Goal: Task Accomplishment & Management: Manage account settings

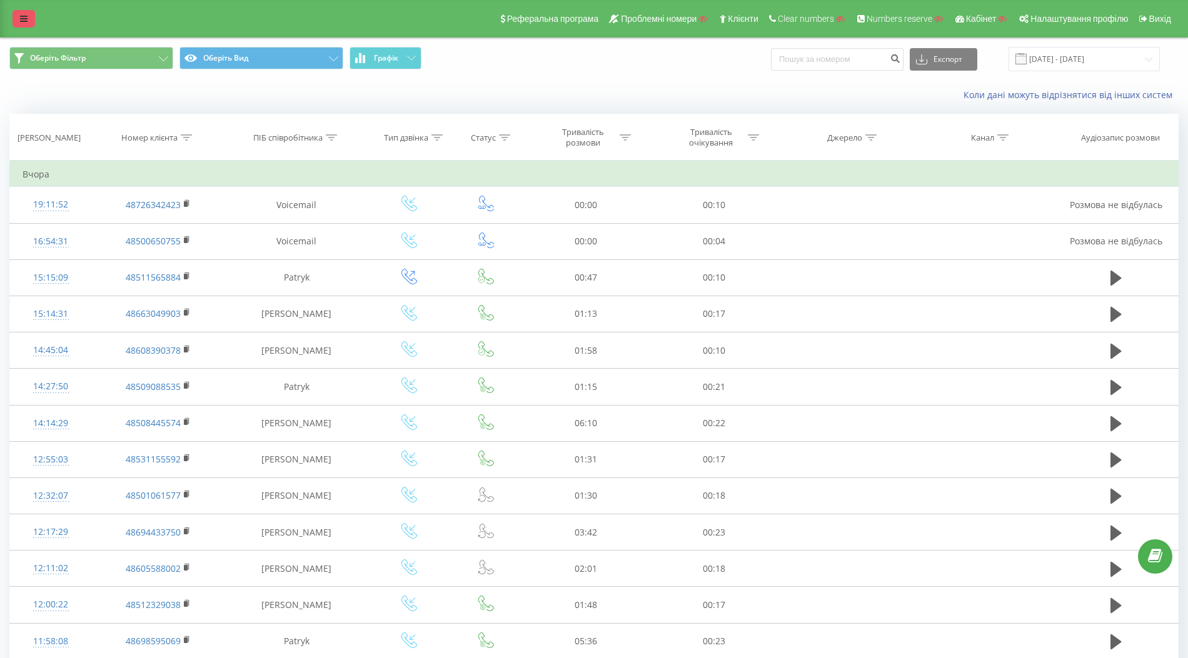
click at [19, 22] on link at bounding box center [24, 19] width 23 height 18
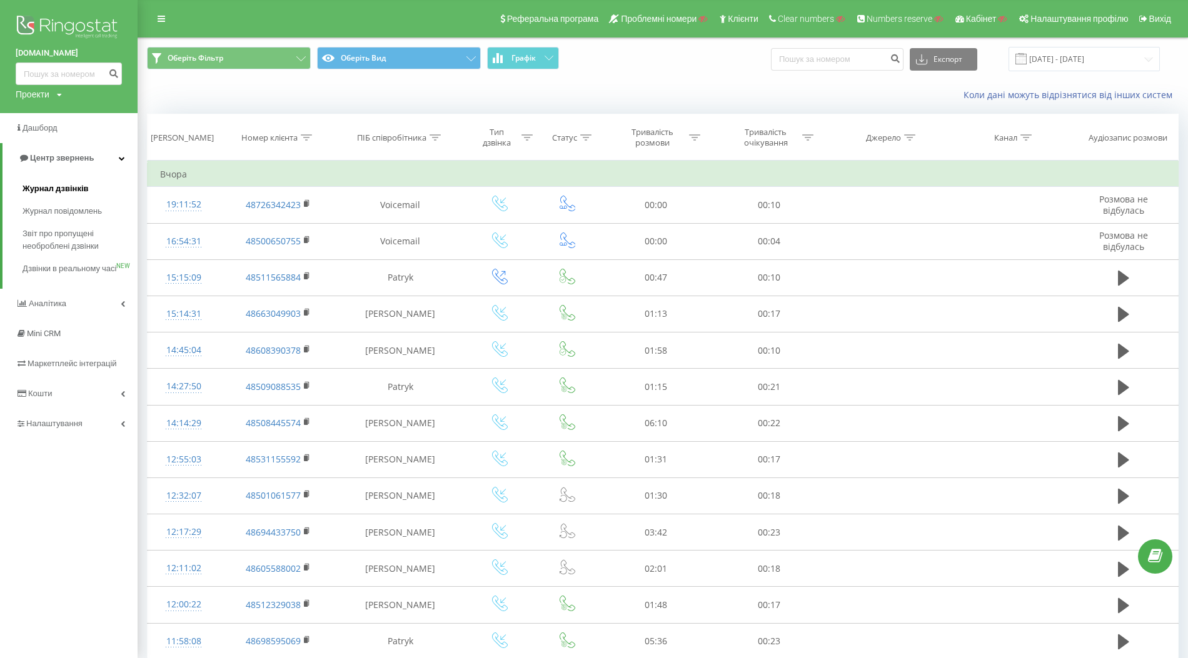
click at [53, 189] on span "Журнал дзвінків" at bounding box center [56, 189] width 66 height 13
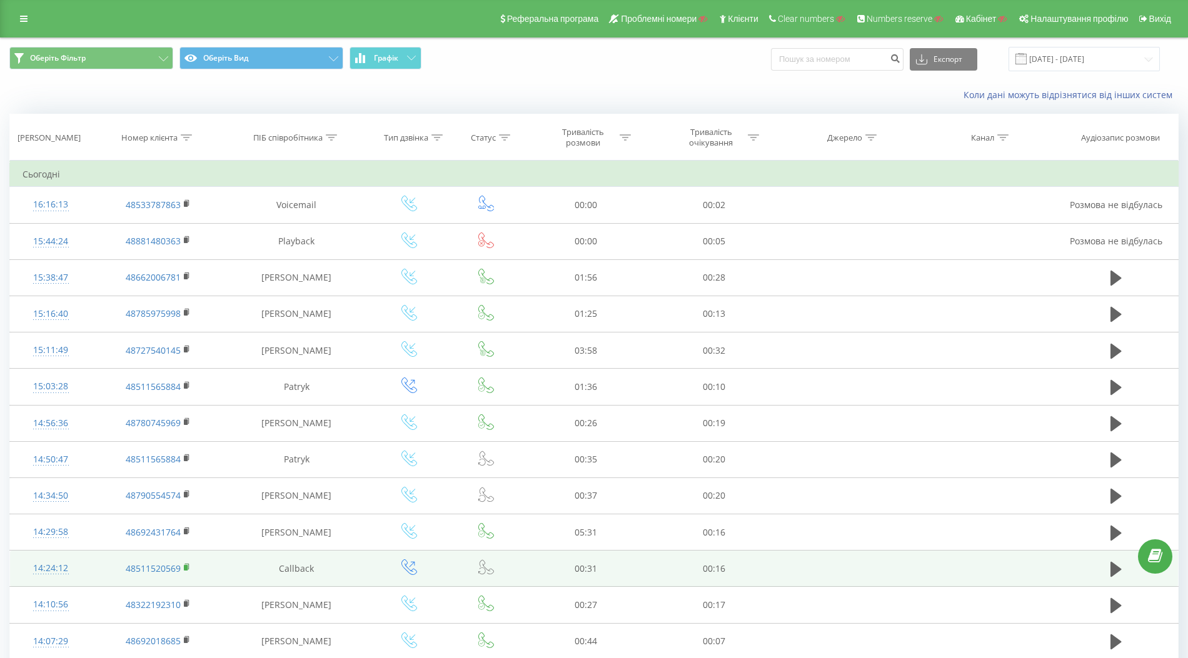
click at [188, 565] on icon at bounding box center [187, 567] width 4 height 6
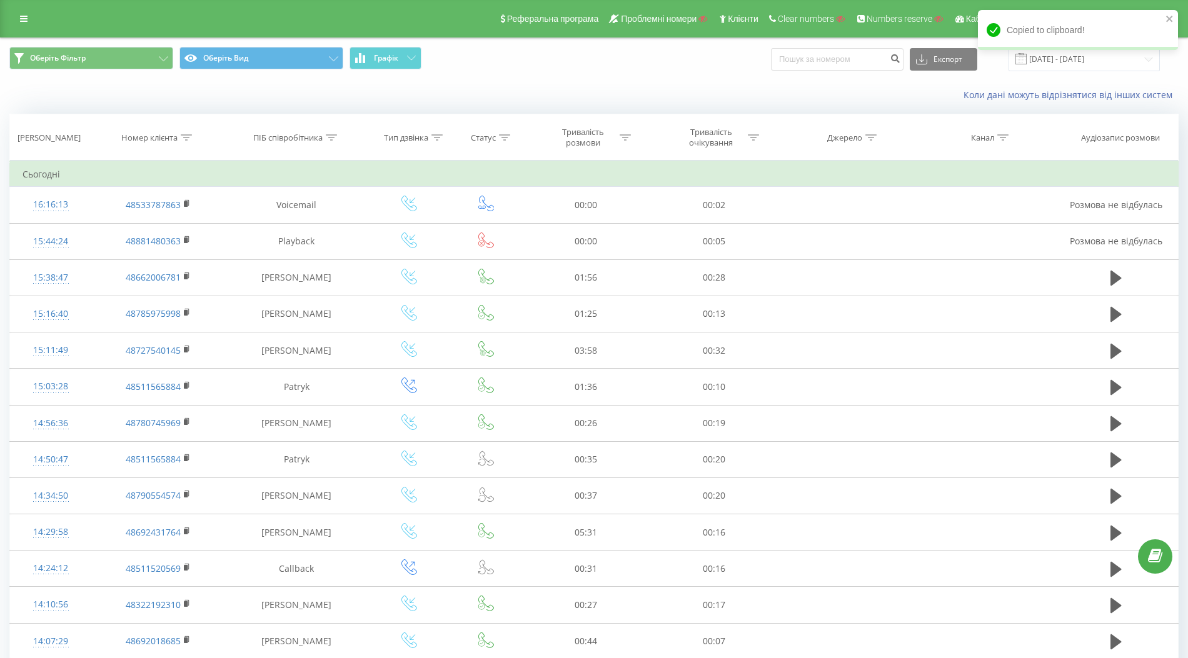
click at [187, 137] on icon at bounding box center [186, 137] width 11 height 6
click at [175, 228] on input "text" at bounding box center [158, 227] width 110 height 22
paste input "48511520569"
type input "48511520569"
click button "OK" at bounding box center [184, 252] width 53 height 16
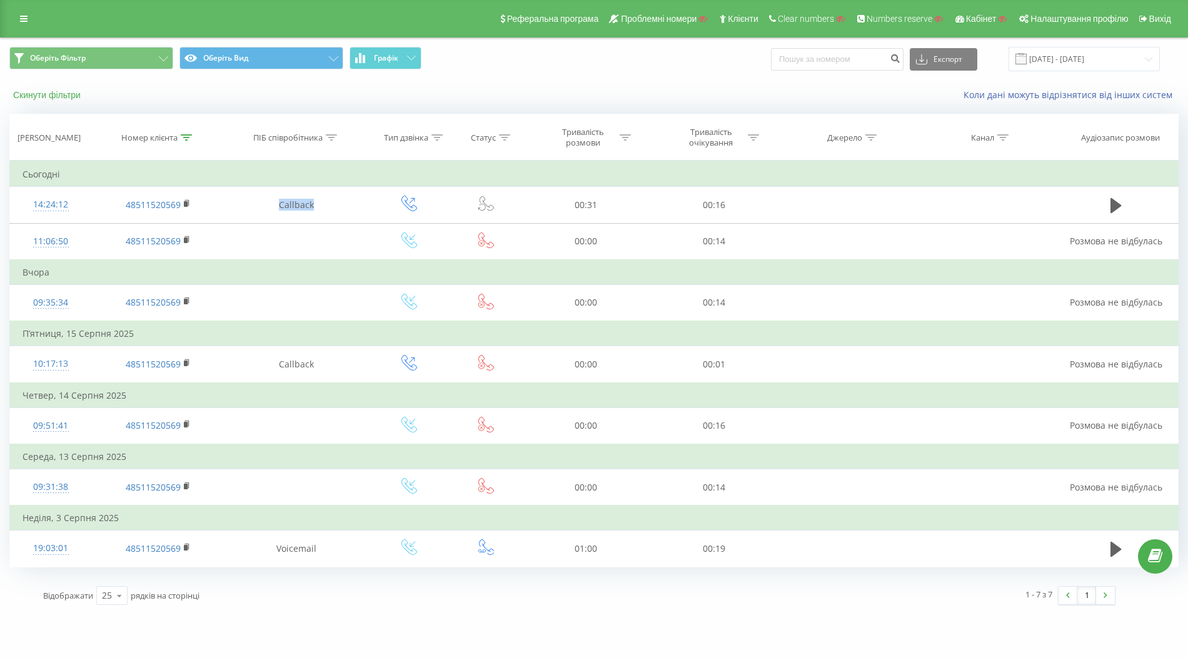
click at [74, 97] on button "Скинути фільтри" at bounding box center [48, 94] width 78 height 11
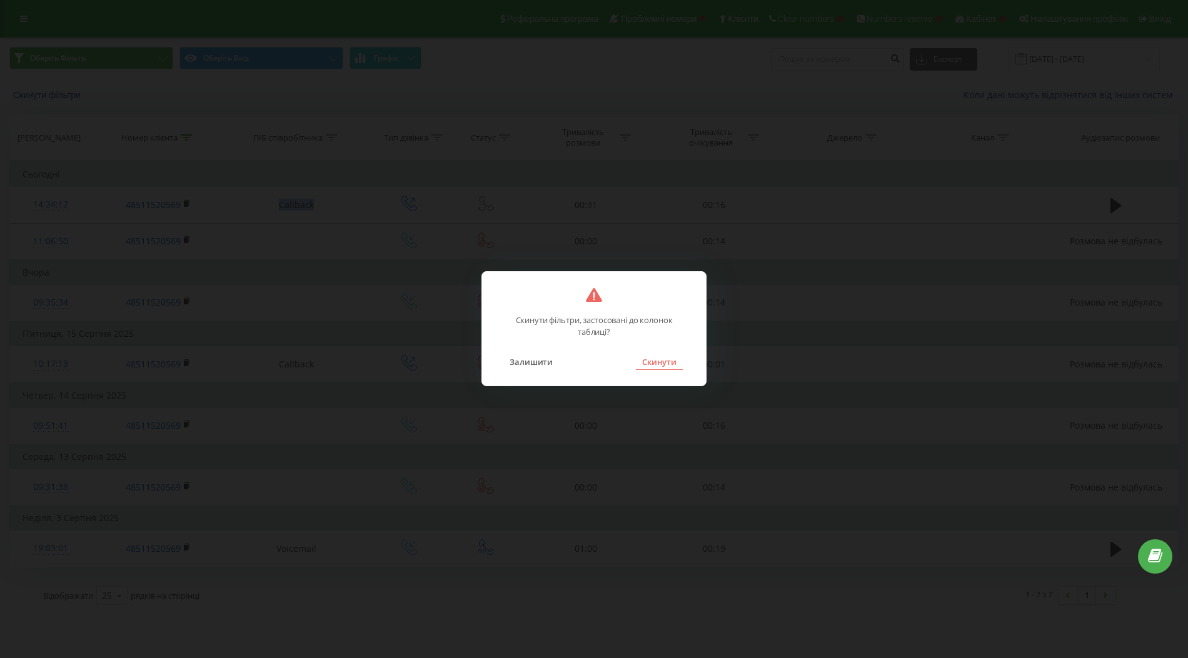
click at [669, 367] on button "Скинути" at bounding box center [659, 362] width 47 height 16
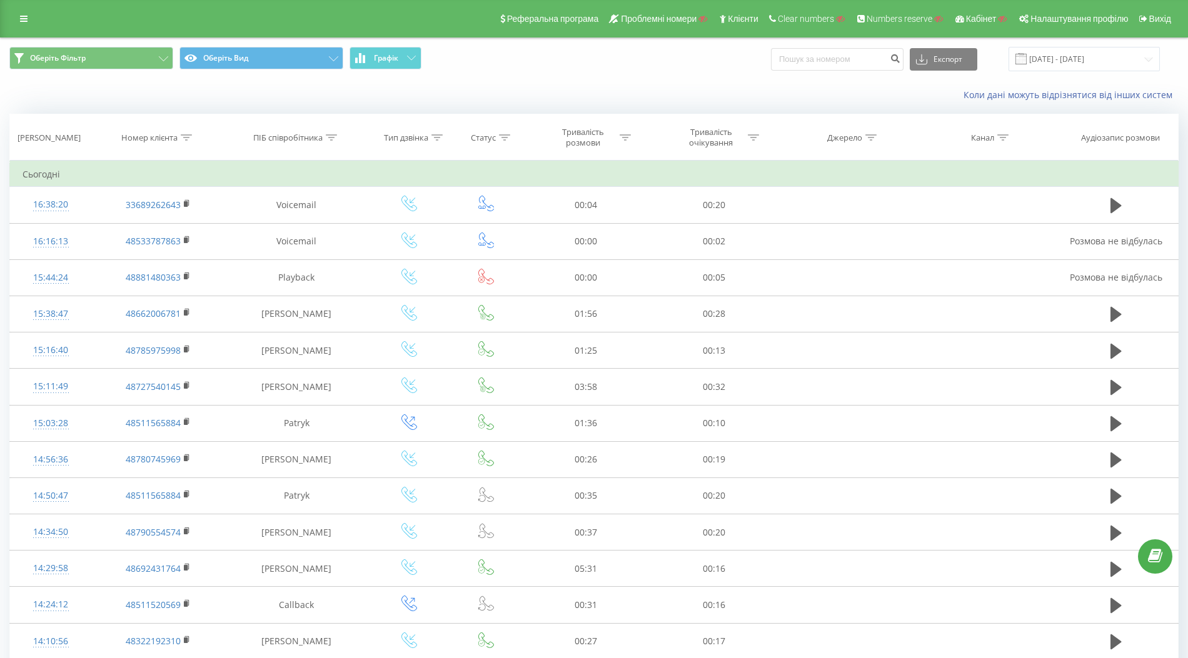
click at [334, 136] on icon at bounding box center [331, 137] width 11 height 6
click at [310, 224] on input "text" at bounding box center [297, 227] width 110 height 22
paste input "Callback"
type input "Callback"
click button "OK" at bounding box center [322, 252] width 53 height 16
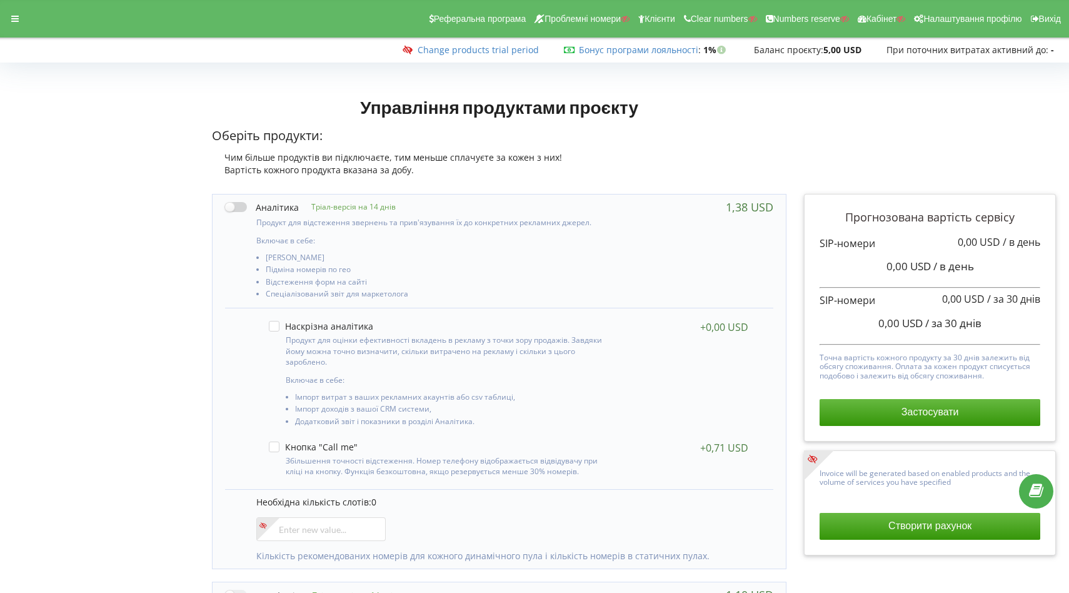
click at [240, 207] on label at bounding box center [262, 207] width 74 height 13
checkbox input "true"
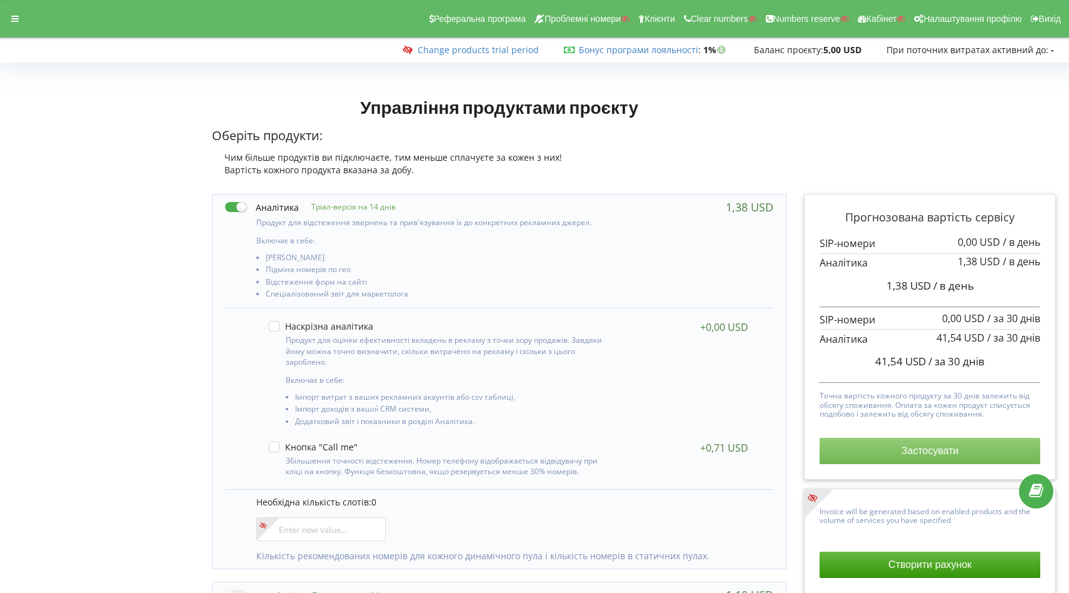
click at [860, 444] on button "Застосувати" at bounding box center [930, 451] width 221 height 26
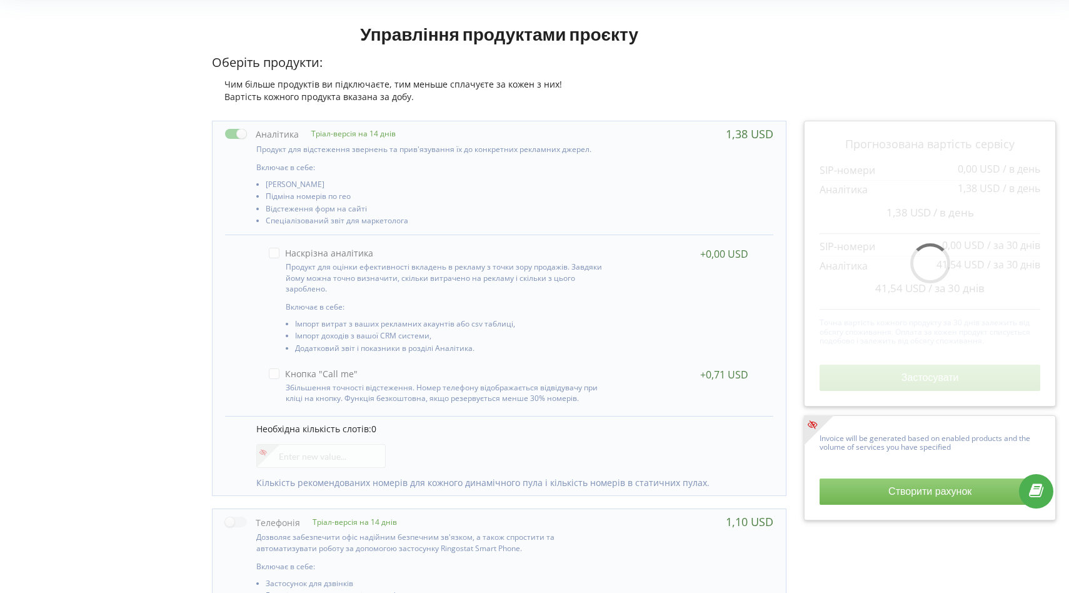
scroll to position [78, 0]
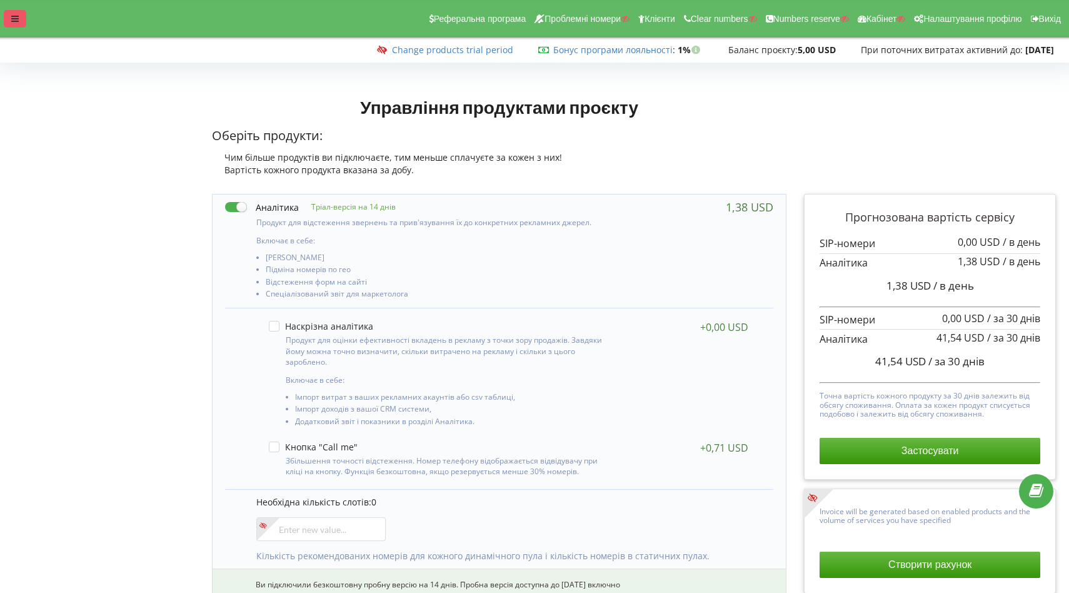
click at [14, 23] on icon at bounding box center [15, 18] width 8 height 9
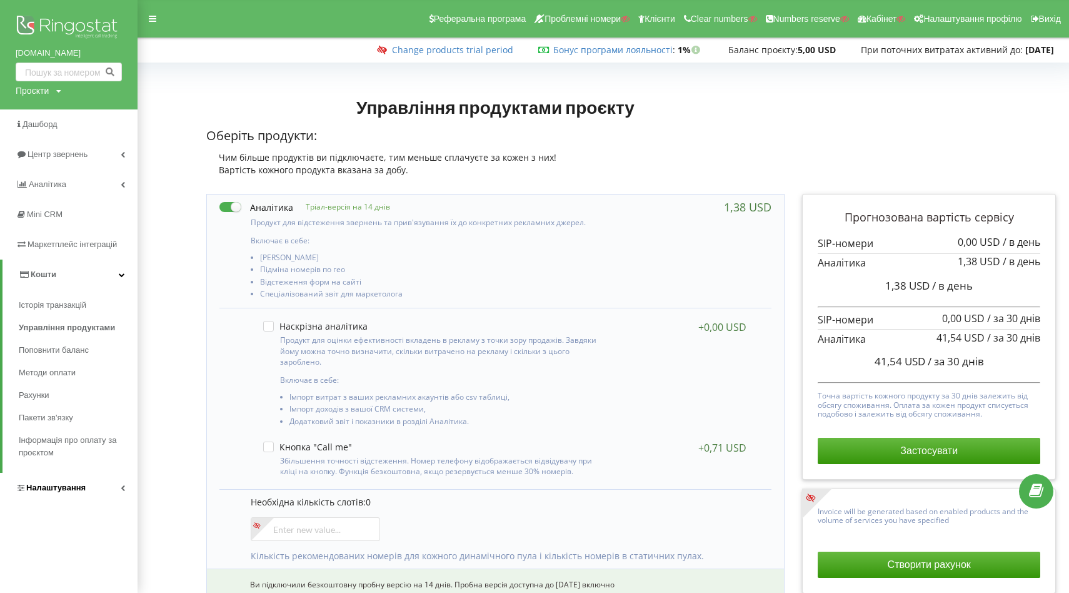
click at [70, 490] on span "Налаштування" at bounding box center [55, 487] width 59 height 9
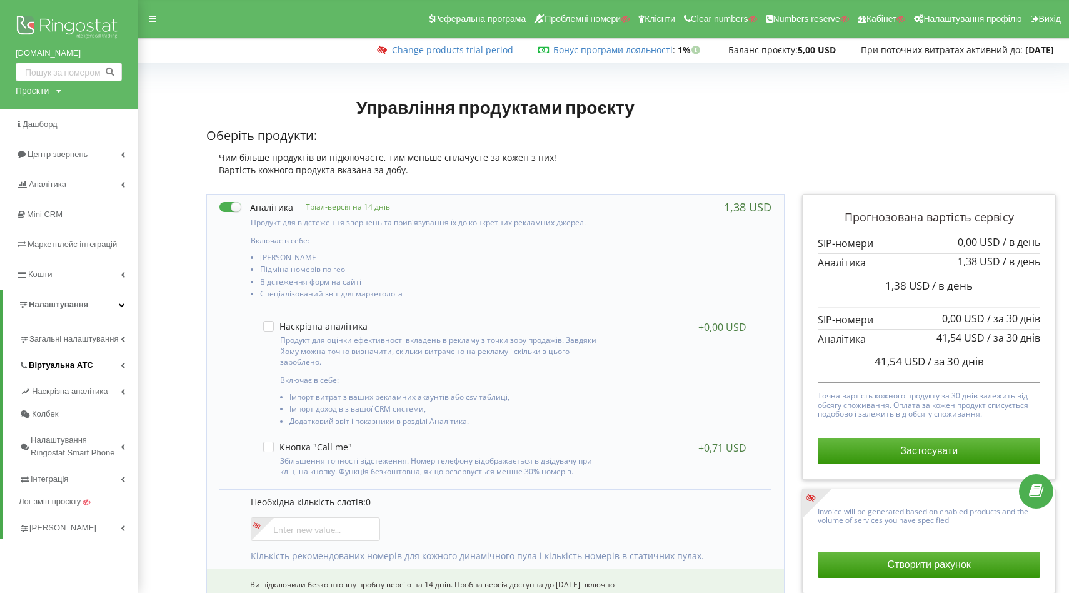
click at [72, 364] on span "Віртуальна АТС" at bounding box center [61, 365] width 64 height 13
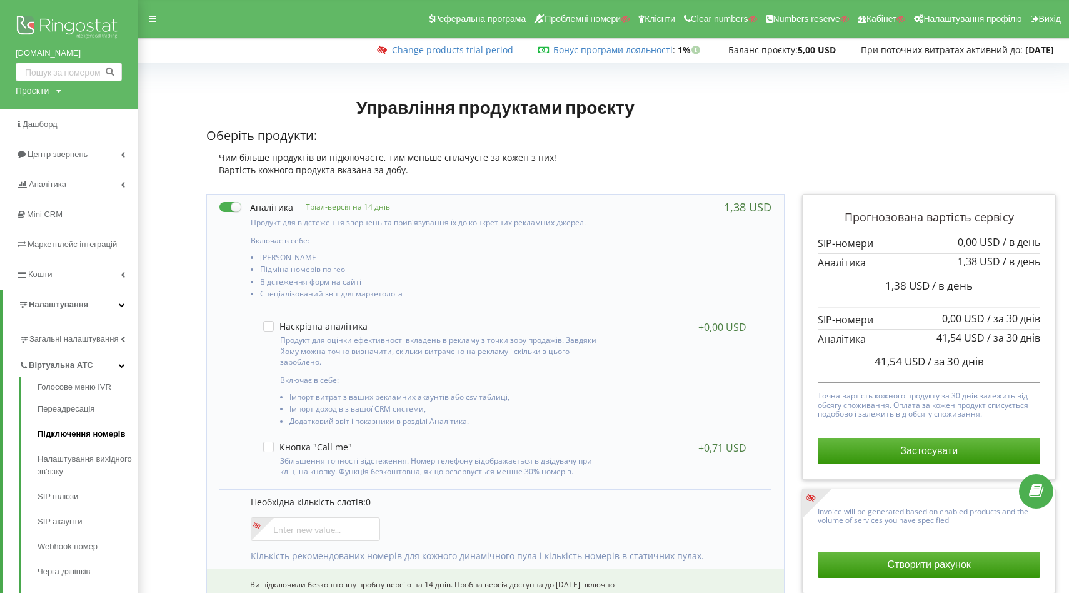
click at [67, 431] on link "Підключення номерів" at bounding box center [88, 433] width 100 height 25
